Goal: Check status

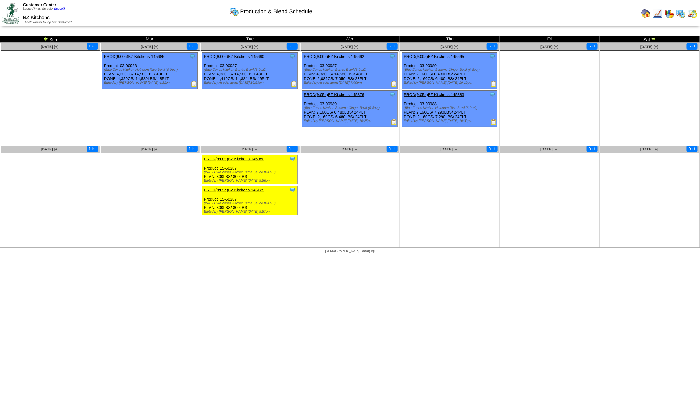
click at [694, 13] on img at bounding box center [693, 13] width 10 height 10
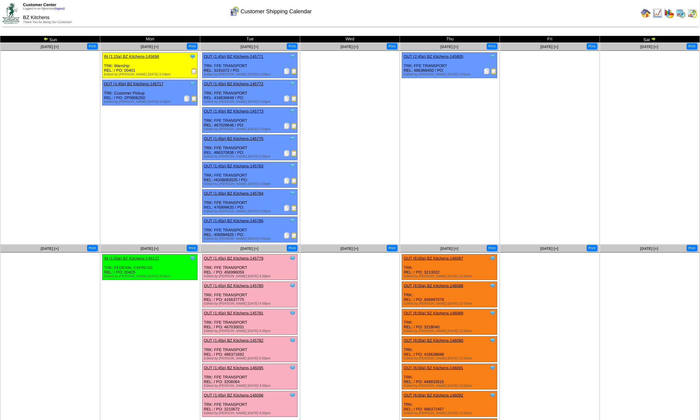
click at [654, 39] on img at bounding box center [653, 38] width 5 height 5
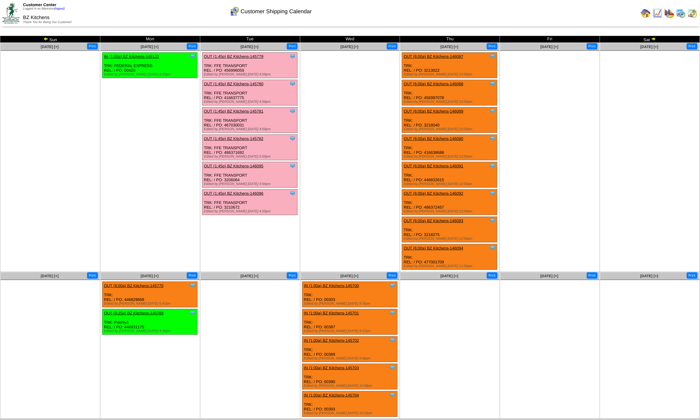
scroll to position [1, 0]
